Goal: Information Seeking & Learning: Check status

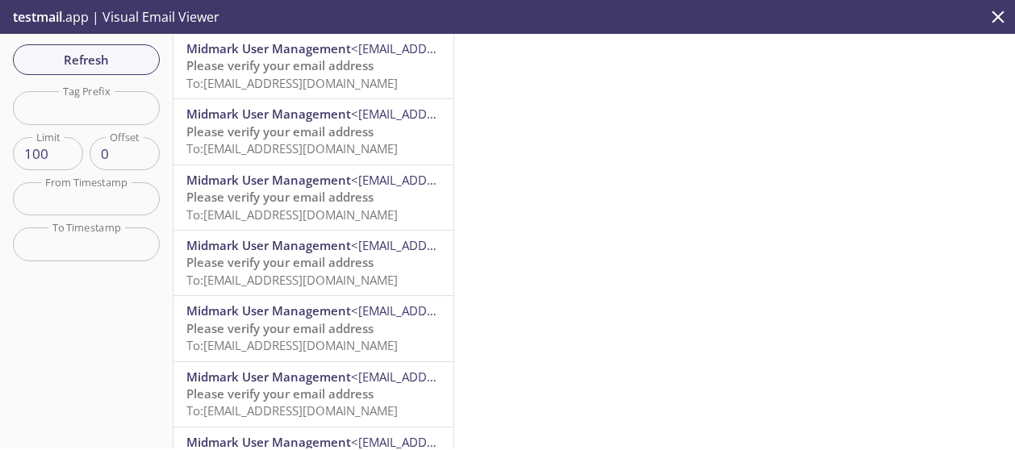
click at [340, 60] on span "Please verify your email address" at bounding box center [279, 65] width 187 height 16
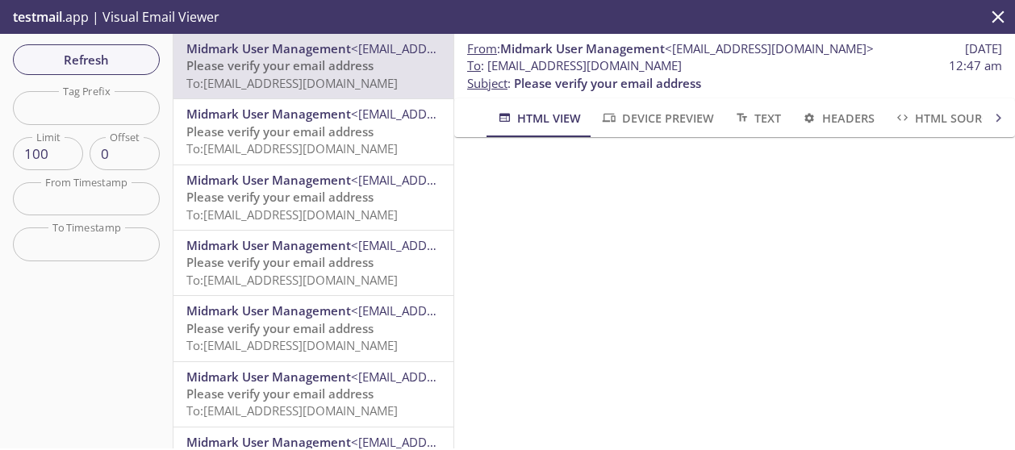
drag, startPoint x: 719, startPoint y: 63, endPoint x: 486, endPoint y: 65, distance: 233.9
click at [486, 65] on span "To : [EMAIL_ADDRESS][DOMAIN_NAME] 12:47 am" at bounding box center [734, 65] width 535 height 17
copy span "[EMAIL_ADDRESS][DOMAIN_NAME]"
click at [741, 72] on span "To : [EMAIL_ADDRESS][DOMAIN_NAME] 12:47 am" at bounding box center [734, 65] width 535 height 17
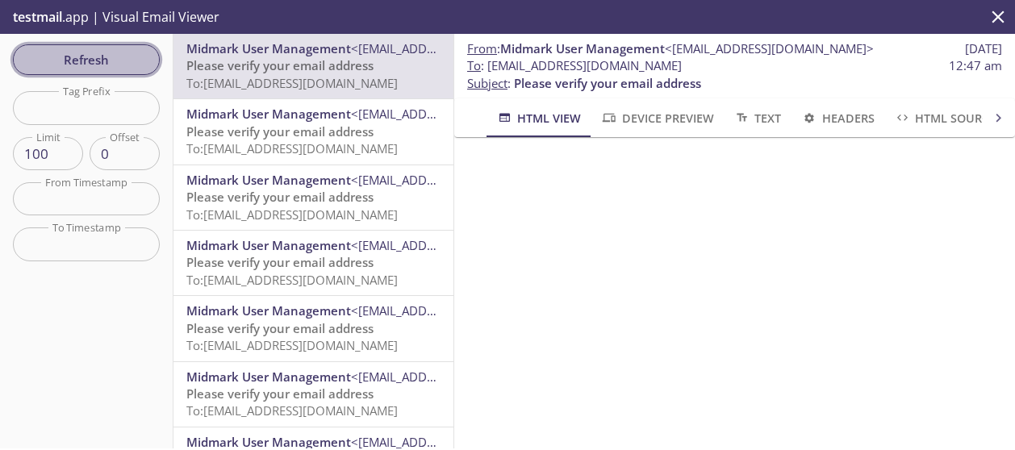
click at [74, 48] on button "Refresh" at bounding box center [86, 59] width 147 height 31
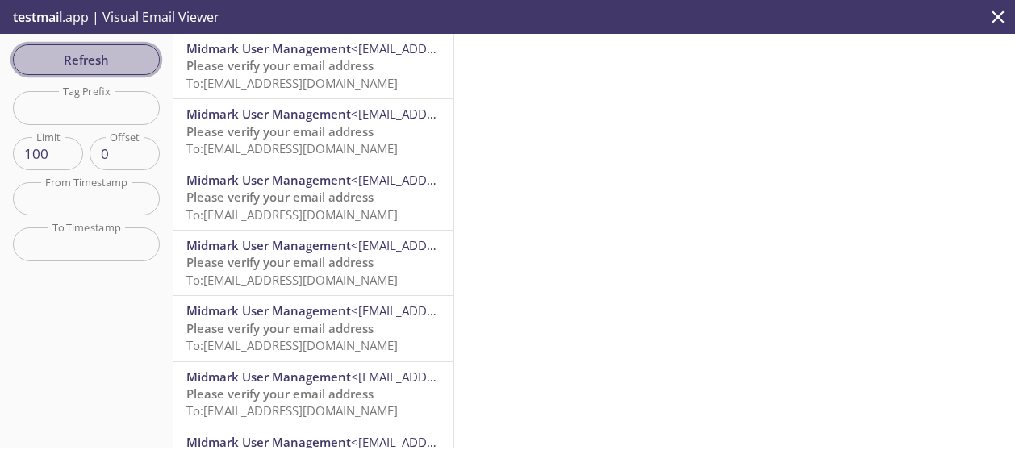
click at [82, 59] on span "Refresh" at bounding box center [86, 59] width 121 height 21
click at [94, 60] on span "Refresh" at bounding box center [86, 59] width 121 height 21
